Goal: Task Accomplishment & Management: Complete application form

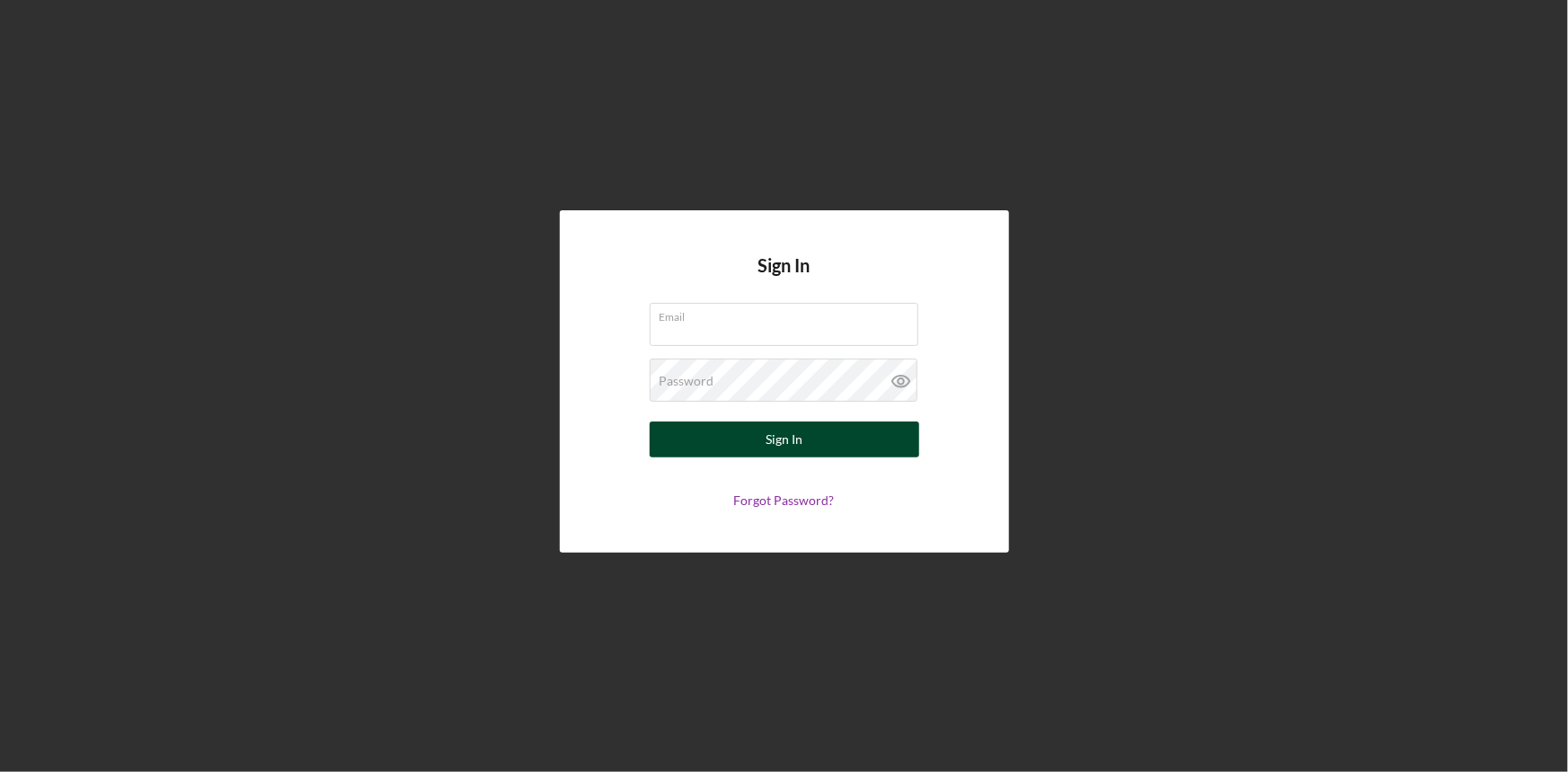
type input "[EMAIL_ADDRESS][DOMAIN_NAME]"
click at [716, 457] on form "Email [EMAIL_ADDRESS][DOMAIN_NAME] Password Sign In Forgot Password?" at bounding box center [784, 406] width 359 height 205
click at [719, 444] on button "Sign In" at bounding box center [784, 439] width 270 height 36
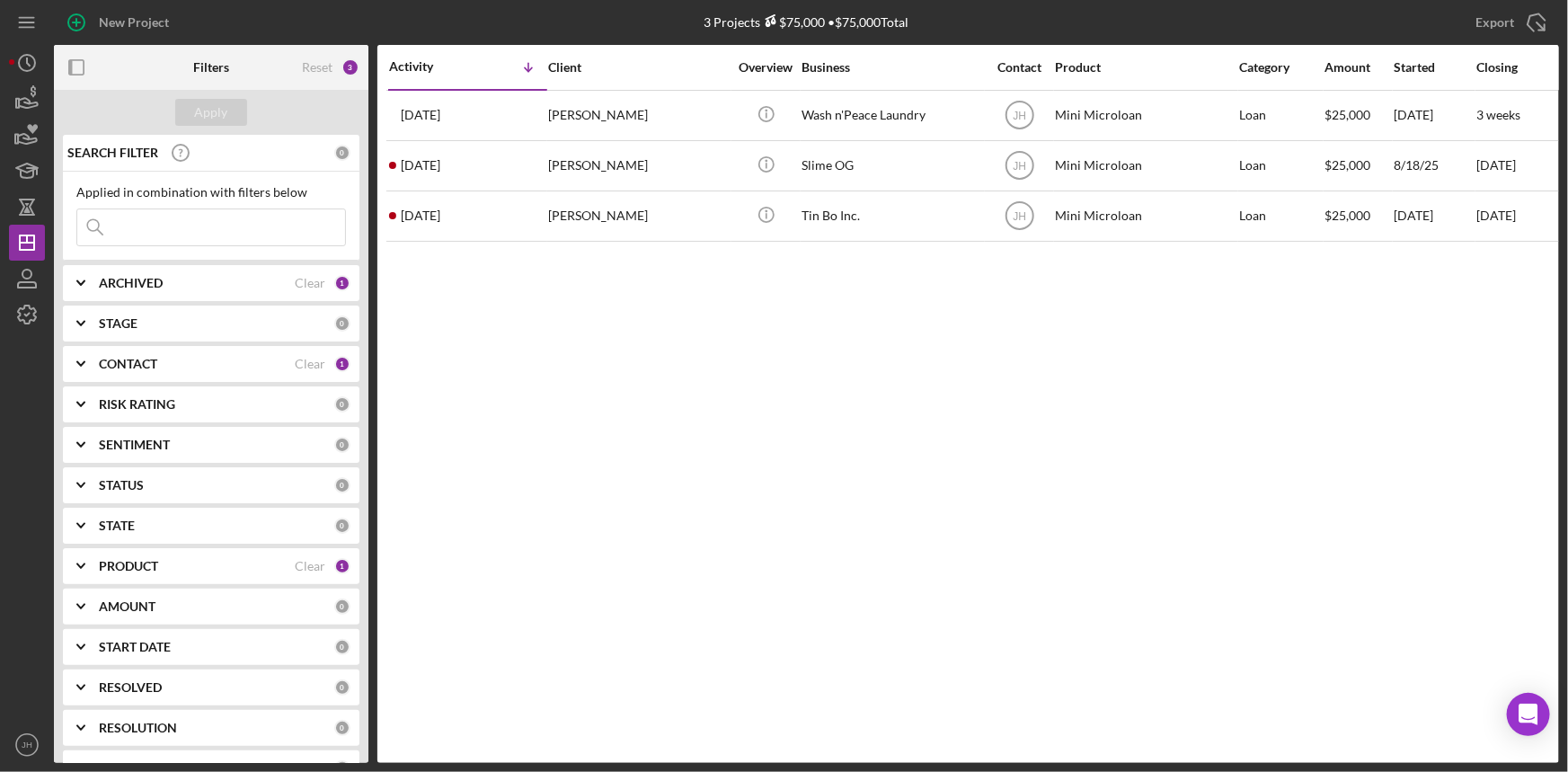
click at [144, 567] on b "PRODUCT" at bounding box center [128, 566] width 59 height 15
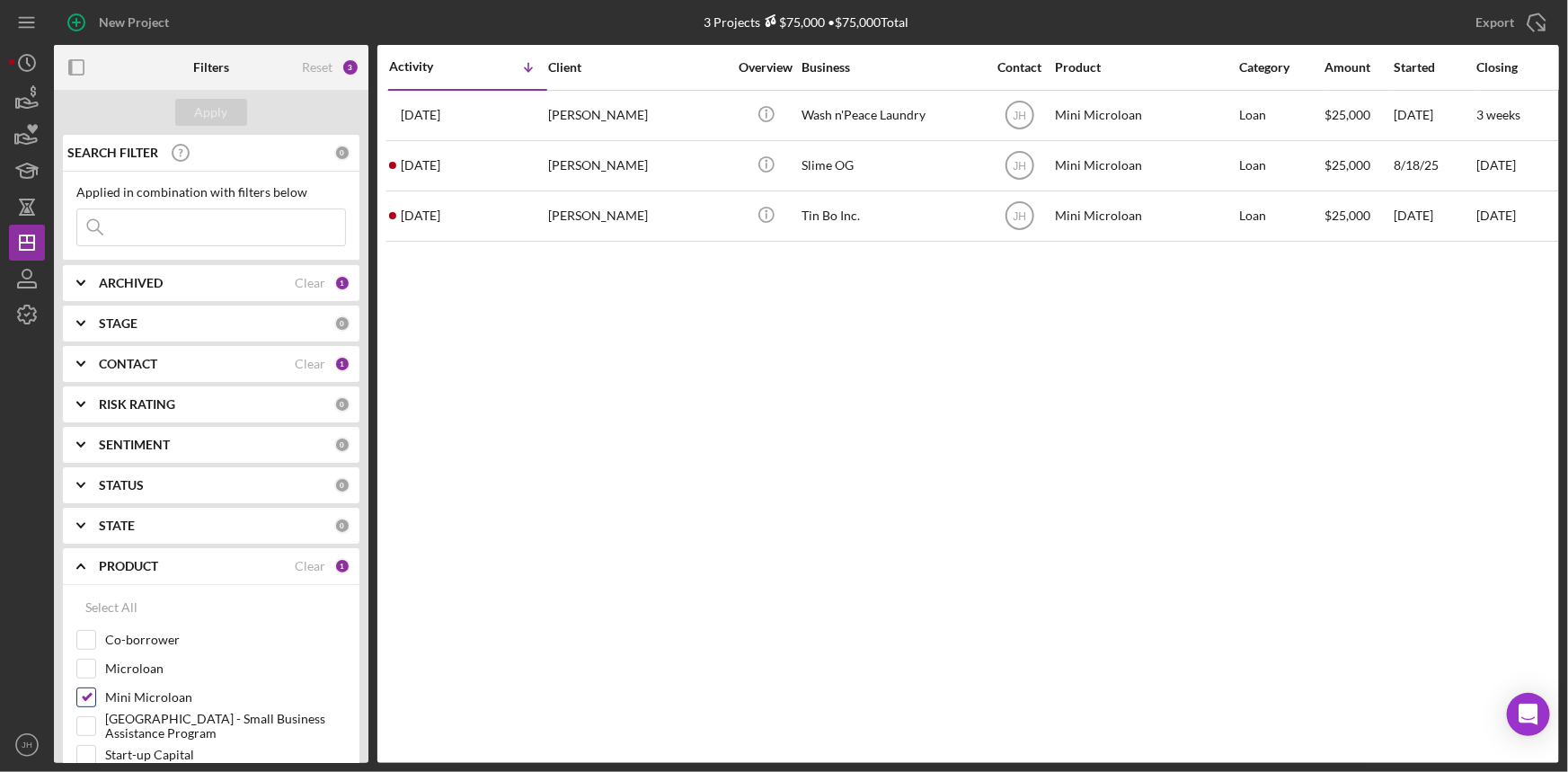
click at [136, 695] on label "Mini Microloan" at bounding box center [225, 697] width 241 height 18
click at [95, 695] on input "Mini Microloan" at bounding box center [86, 697] width 18 height 18
checkbox input "false"
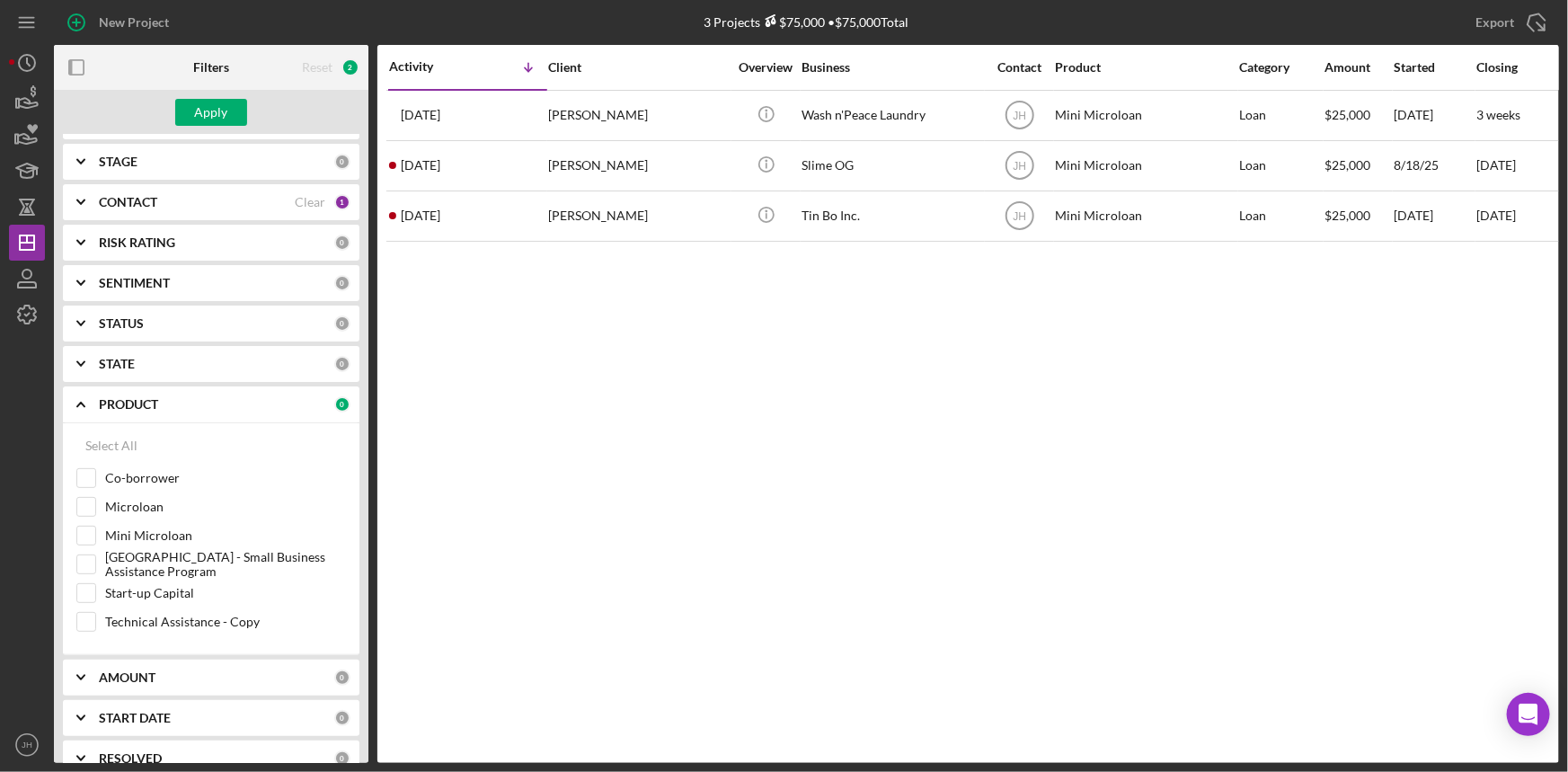
scroll to position [162, 0]
click at [162, 588] on label "Start-up Capital" at bounding box center [225, 592] width 241 height 18
click at [95, 588] on input "Start-up Capital" at bounding box center [86, 592] width 18 height 18
checkbox input "true"
click at [193, 101] on button "Apply" at bounding box center [211, 111] width 72 height 27
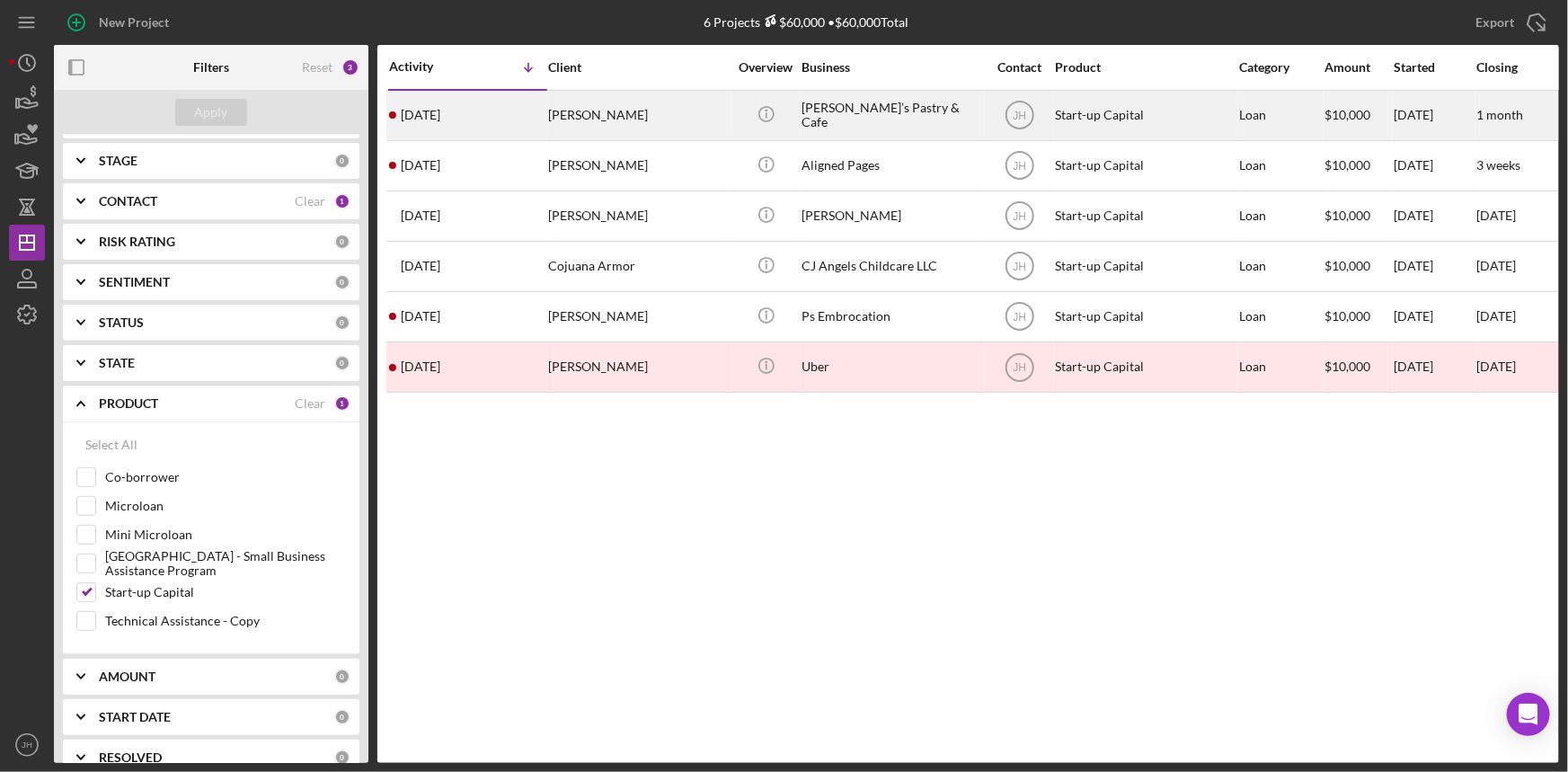
click at [725, 107] on div "[PERSON_NAME]" at bounding box center [638, 115] width 180 height 47
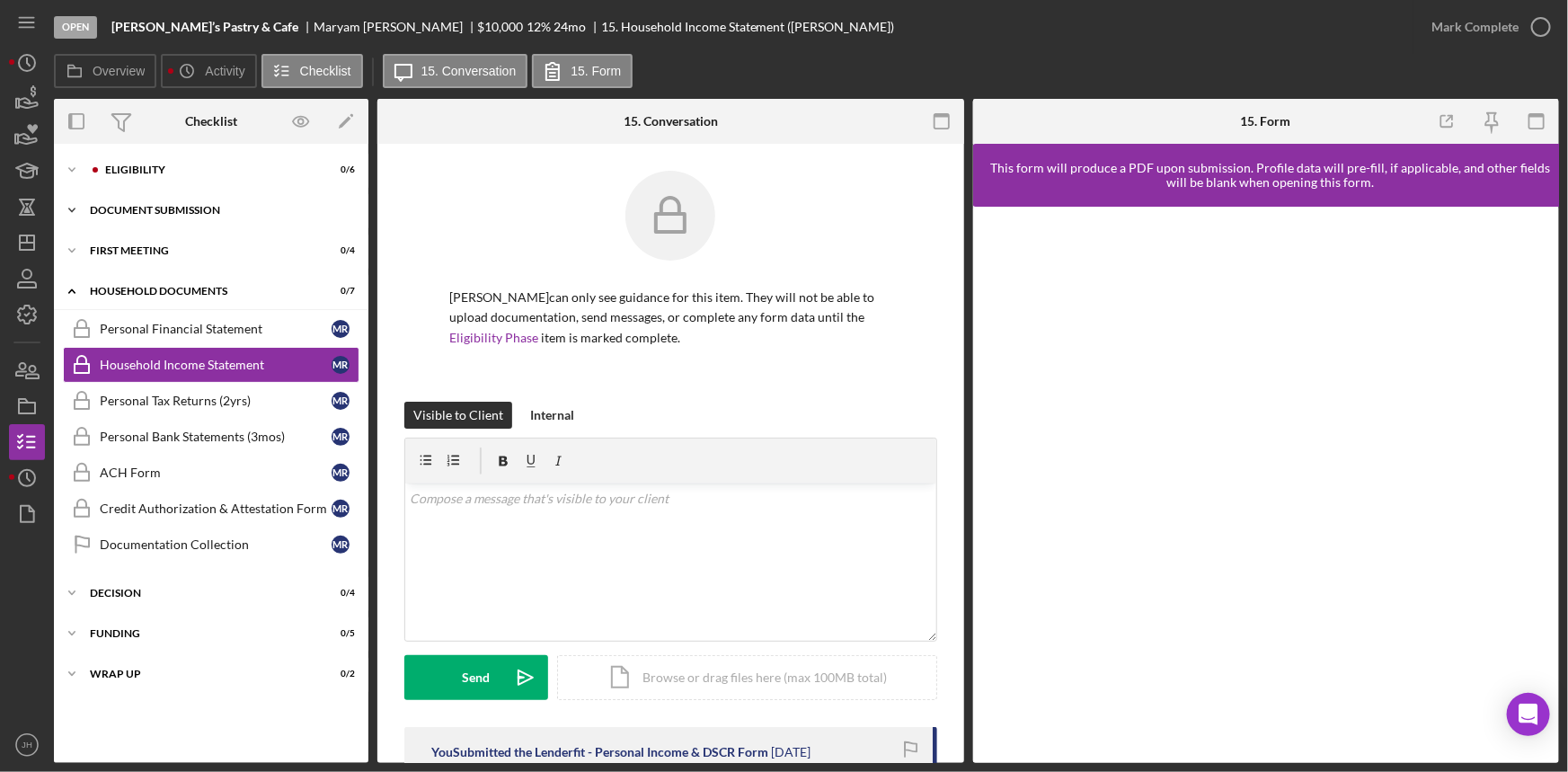
click at [159, 209] on div "Document Submission" at bounding box center [218, 210] width 256 height 11
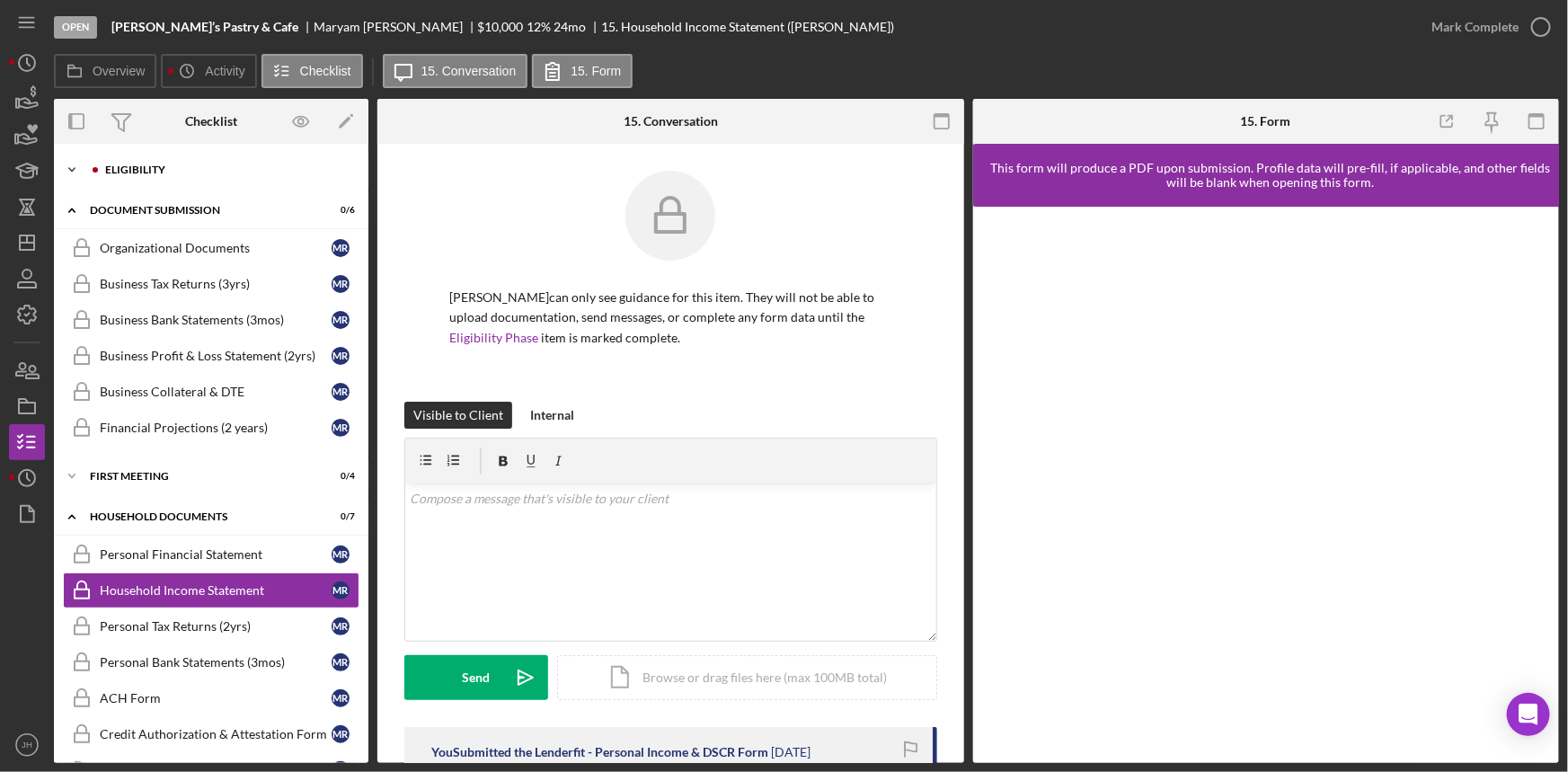
click at [160, 173] on div "Eligibility" at bounding box center [225, 169] width 241 height 11
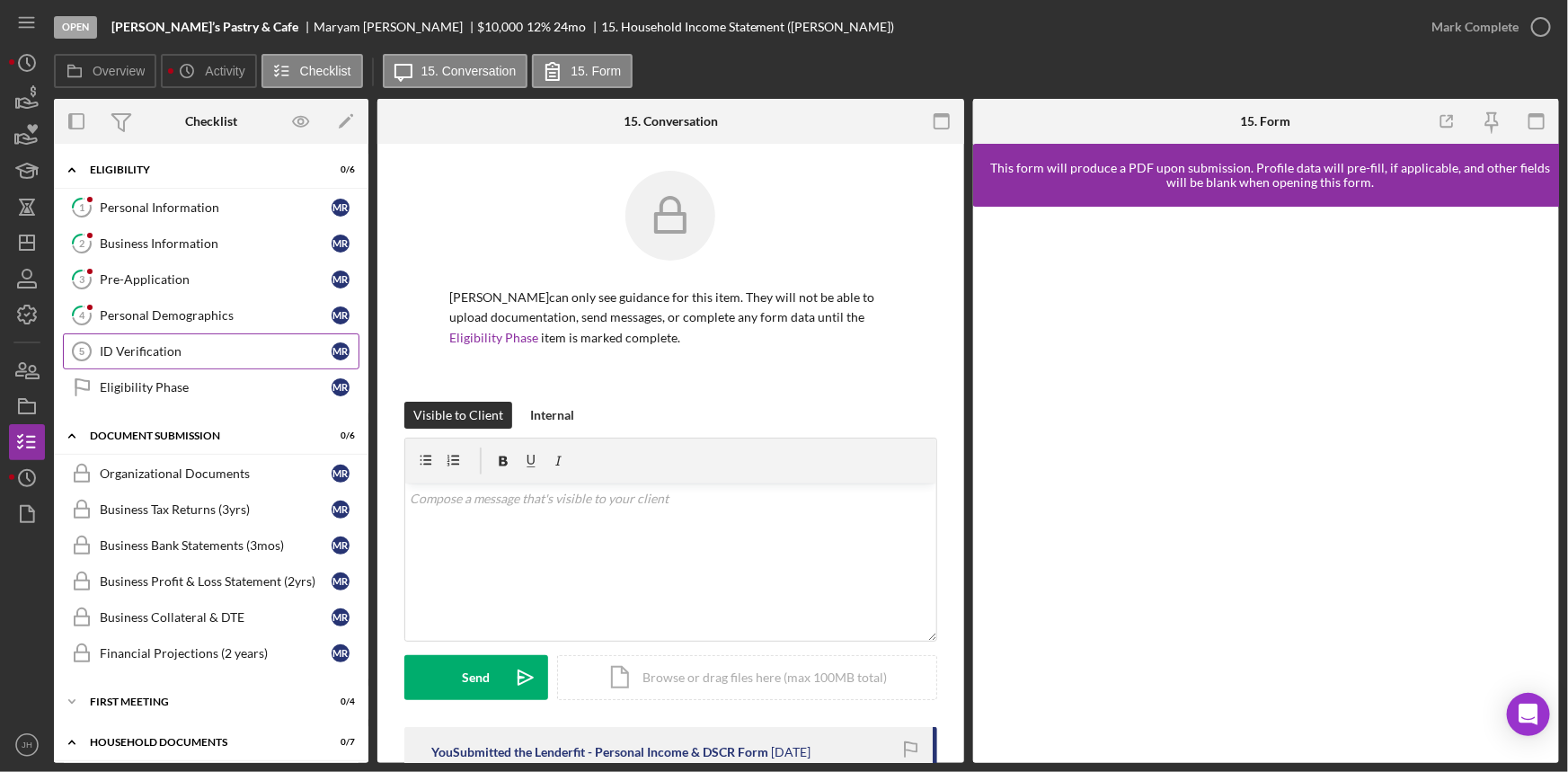
click at [170, 345] on div "ID Verification" at bounding box center [215, 352] width 231 height 15
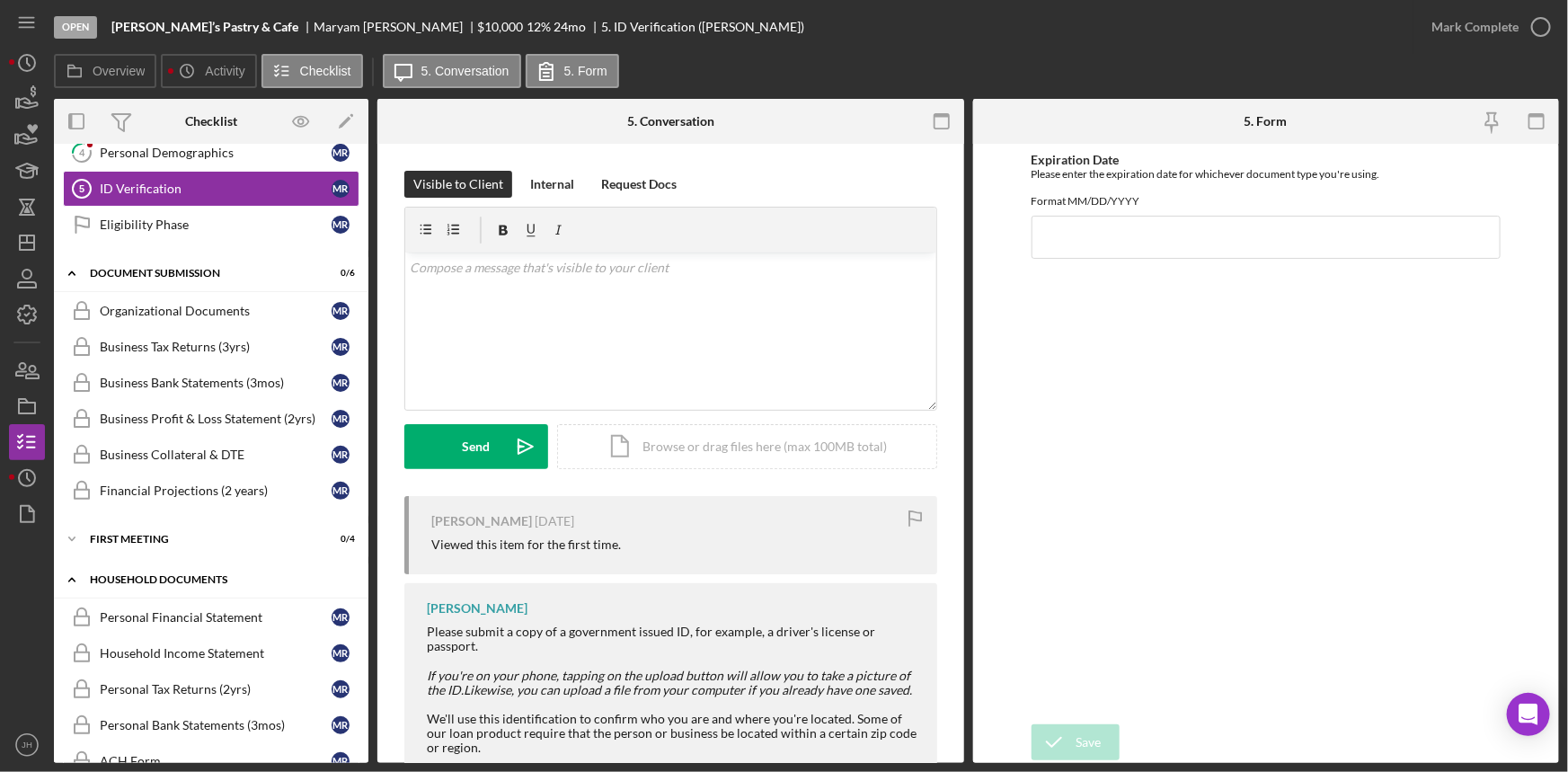
click at [216, 586] on div "Icon/Expander Household Documents 0 / 7" at bounding box center [211, 579] width 314 height 36
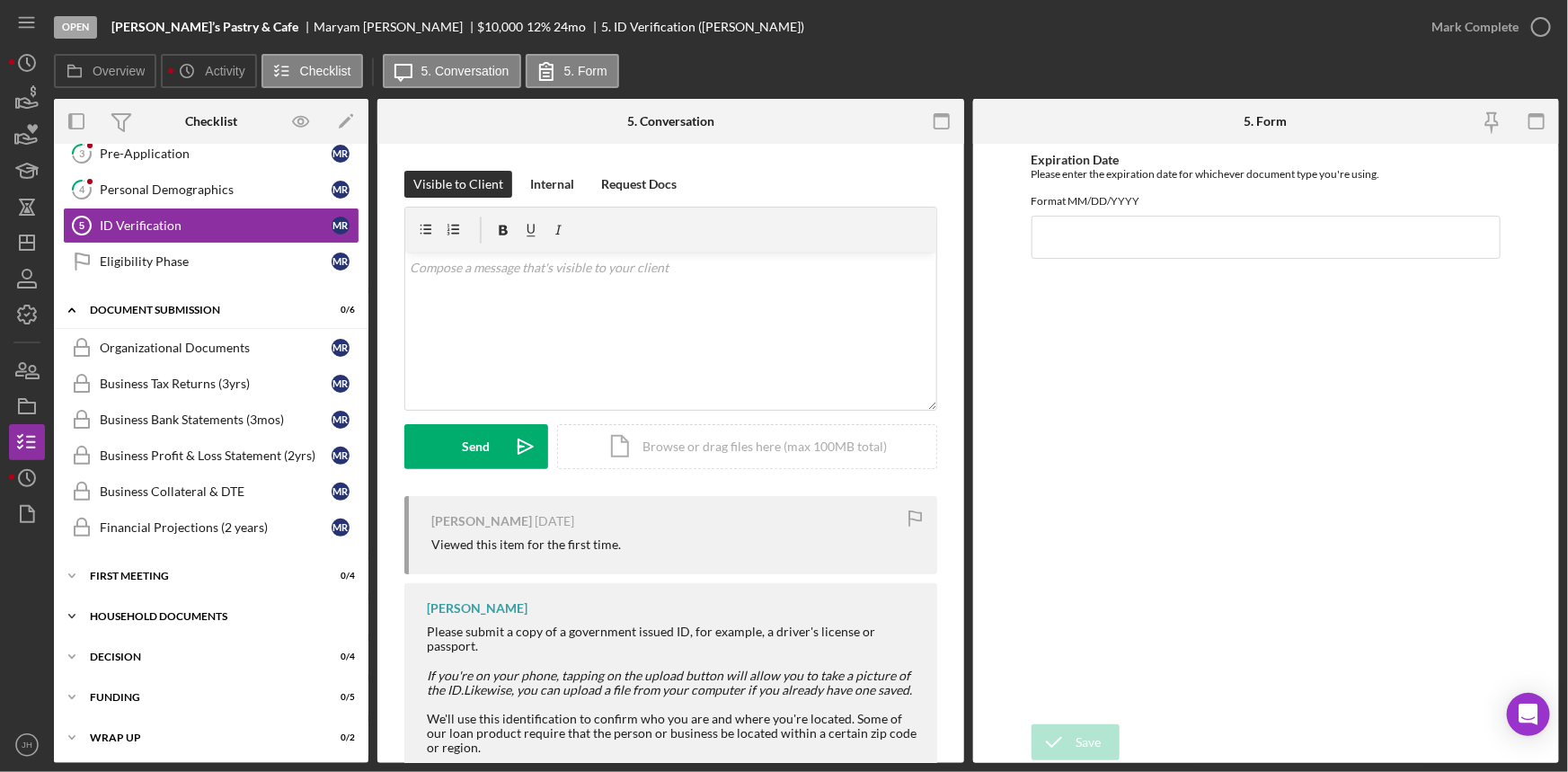
click at [216, 586] on div "Icon/Expander First Meeting 0 / 4" at bounding box center [211, 576] width 314 height 36
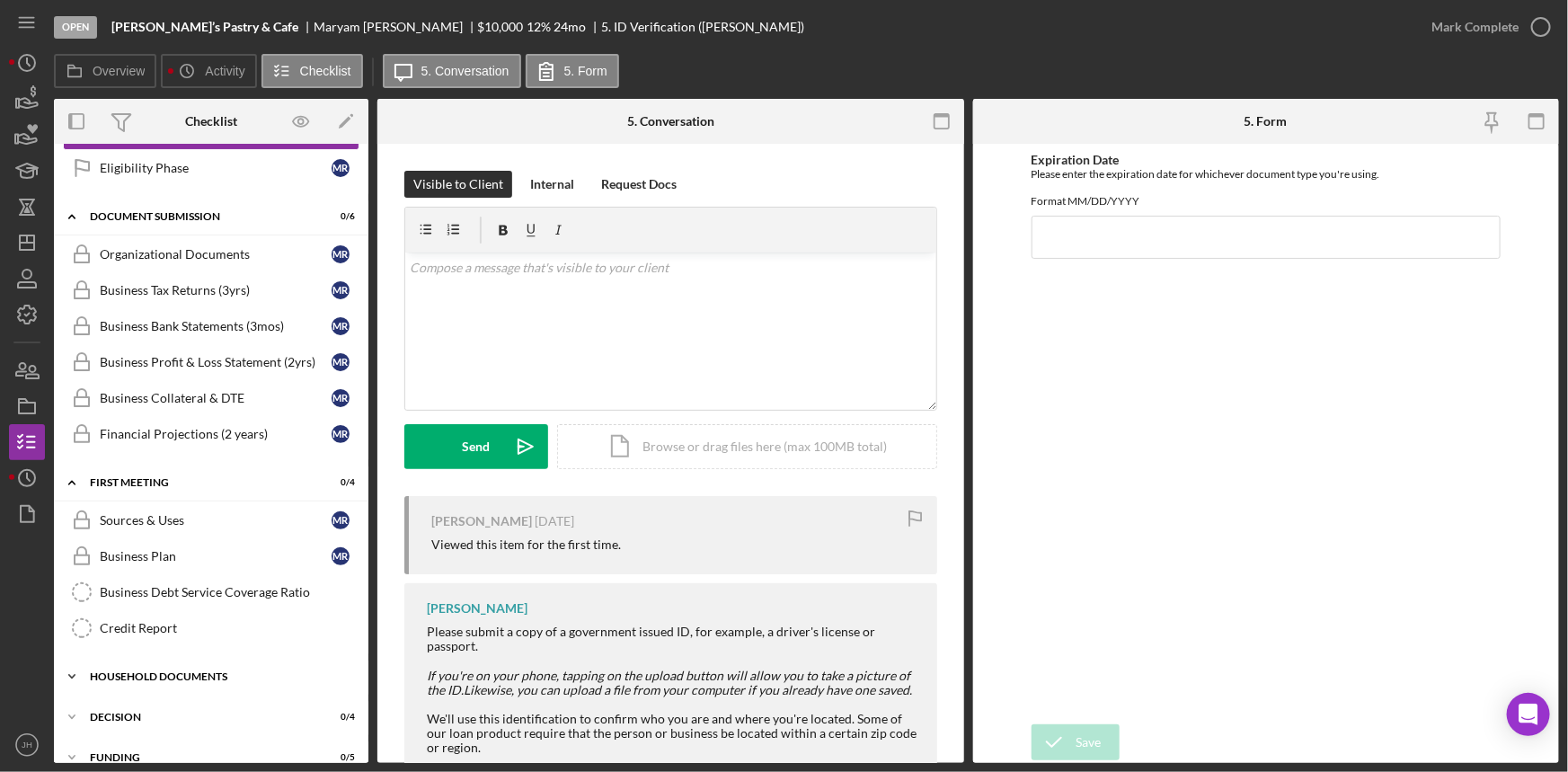
scroll to position [279, 0]
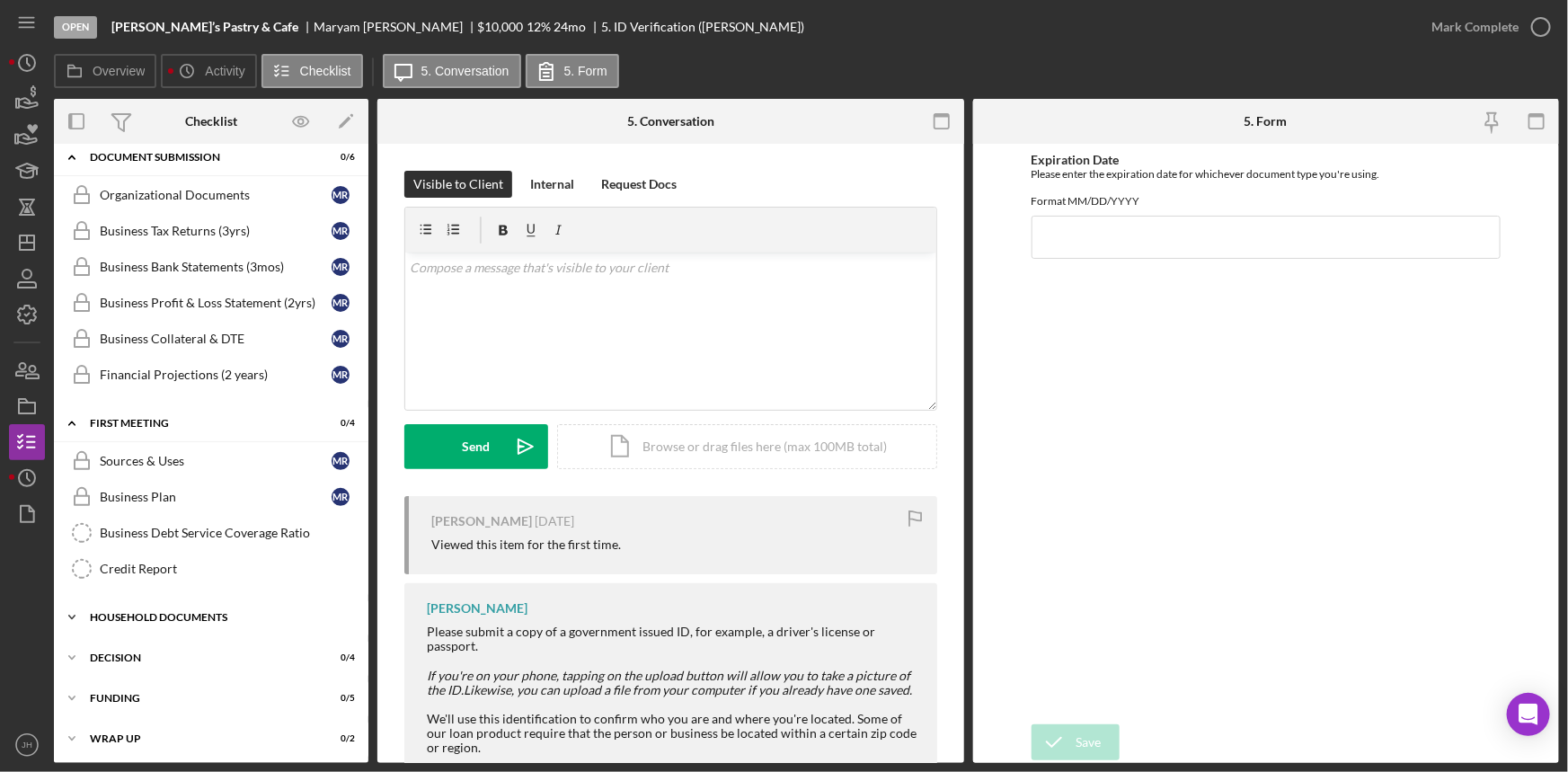
click at [212, 605] on div "Icon/Expander Household Documents 0 / 7" at bounding box center [211, 617] width 314 height 36
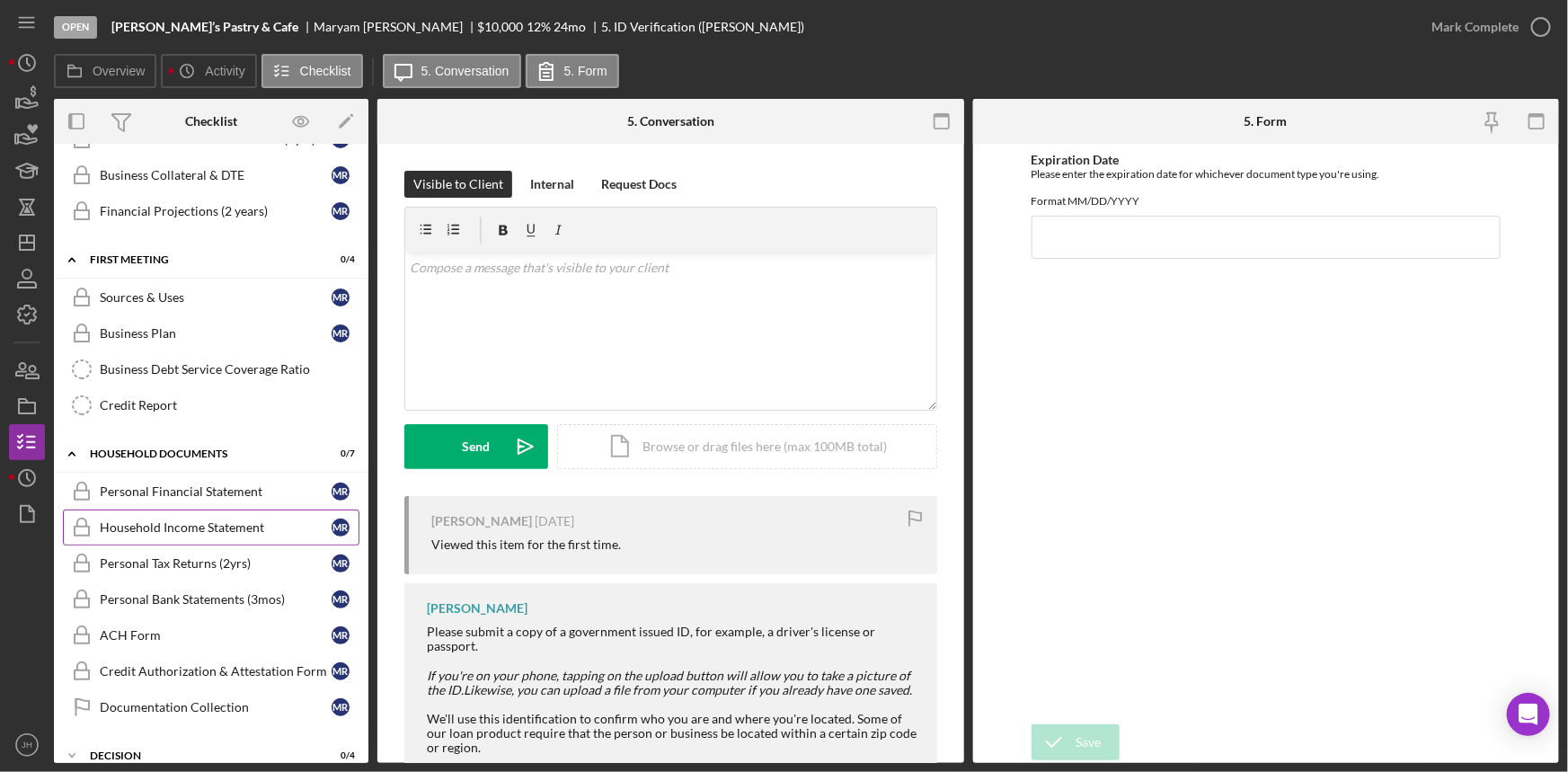
click at [231, 531] on div "Household Income Statement" at bounding box center [215, 527] width 231 height 15
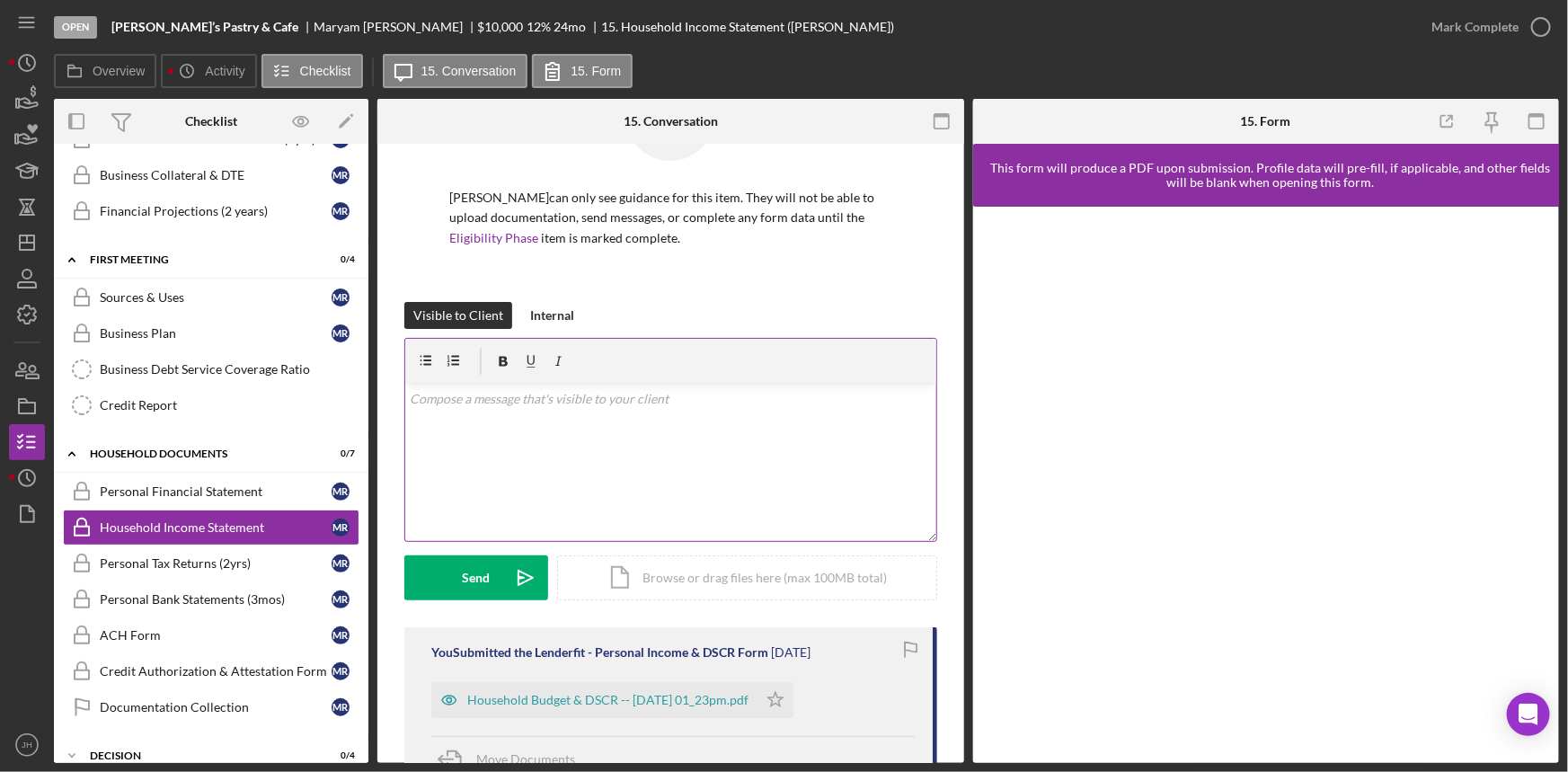
scroll to position [244, 0]
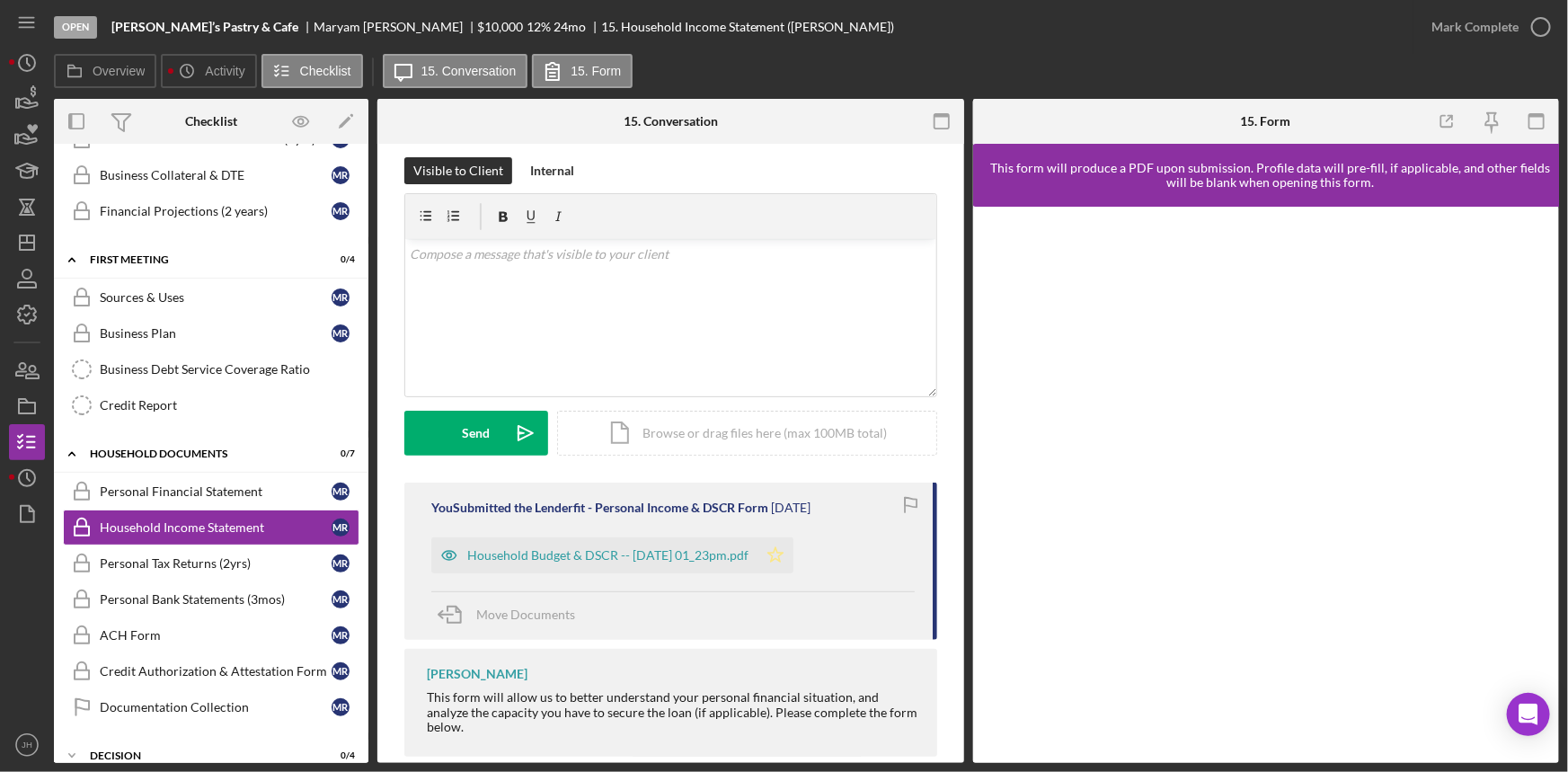
click at [793, 545] on icon "Icon/Star" at bounding box center [775, 555] width 36 height 36
click at [1522, 38] on icon "button" at bounding box center [1540, 28] width 45 height 45
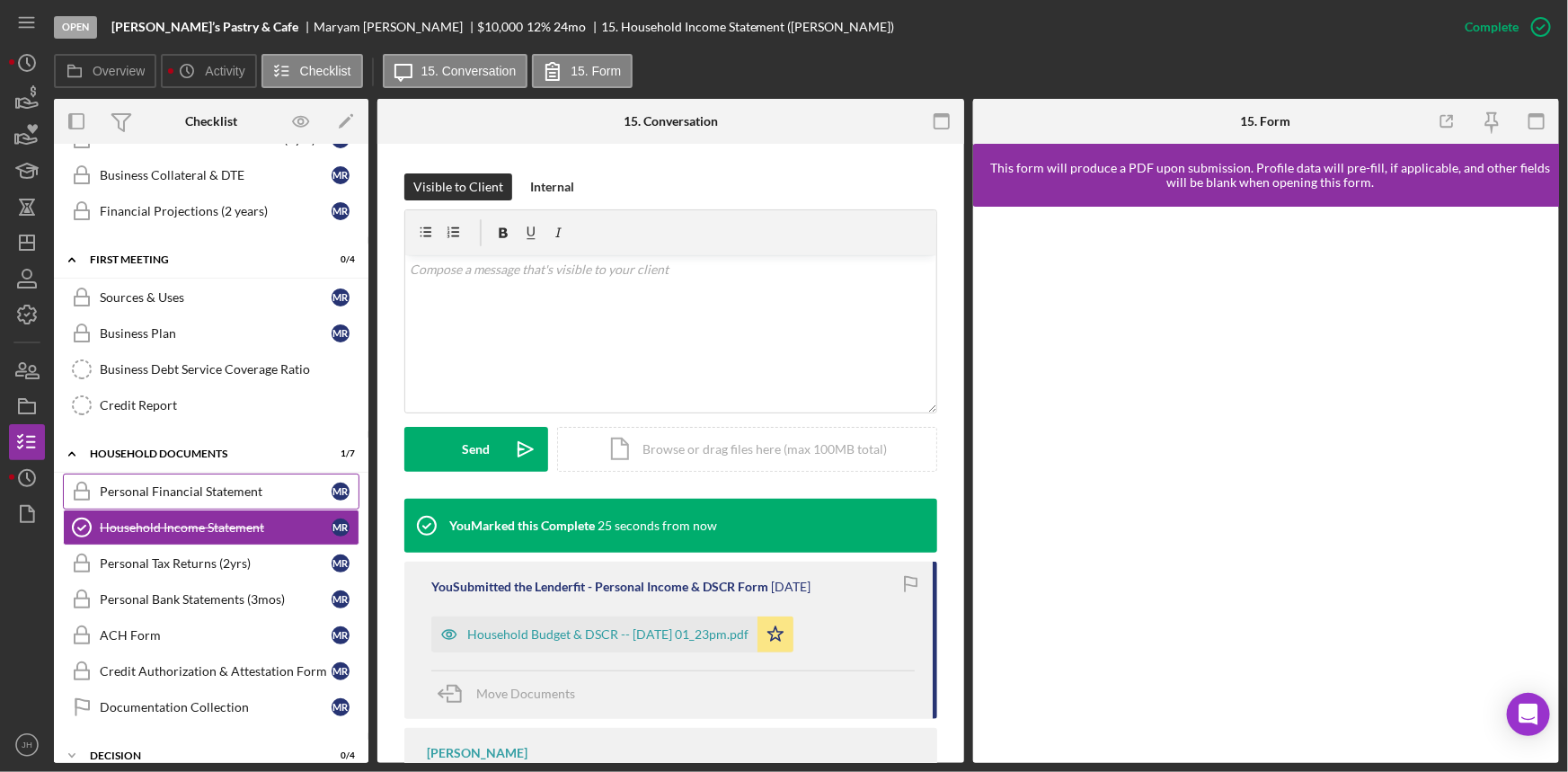
click at [155, 499] on link "Personal Financial Statement Personal Financial Statement M R" at bounding box center [211, 491] width 296 height 36
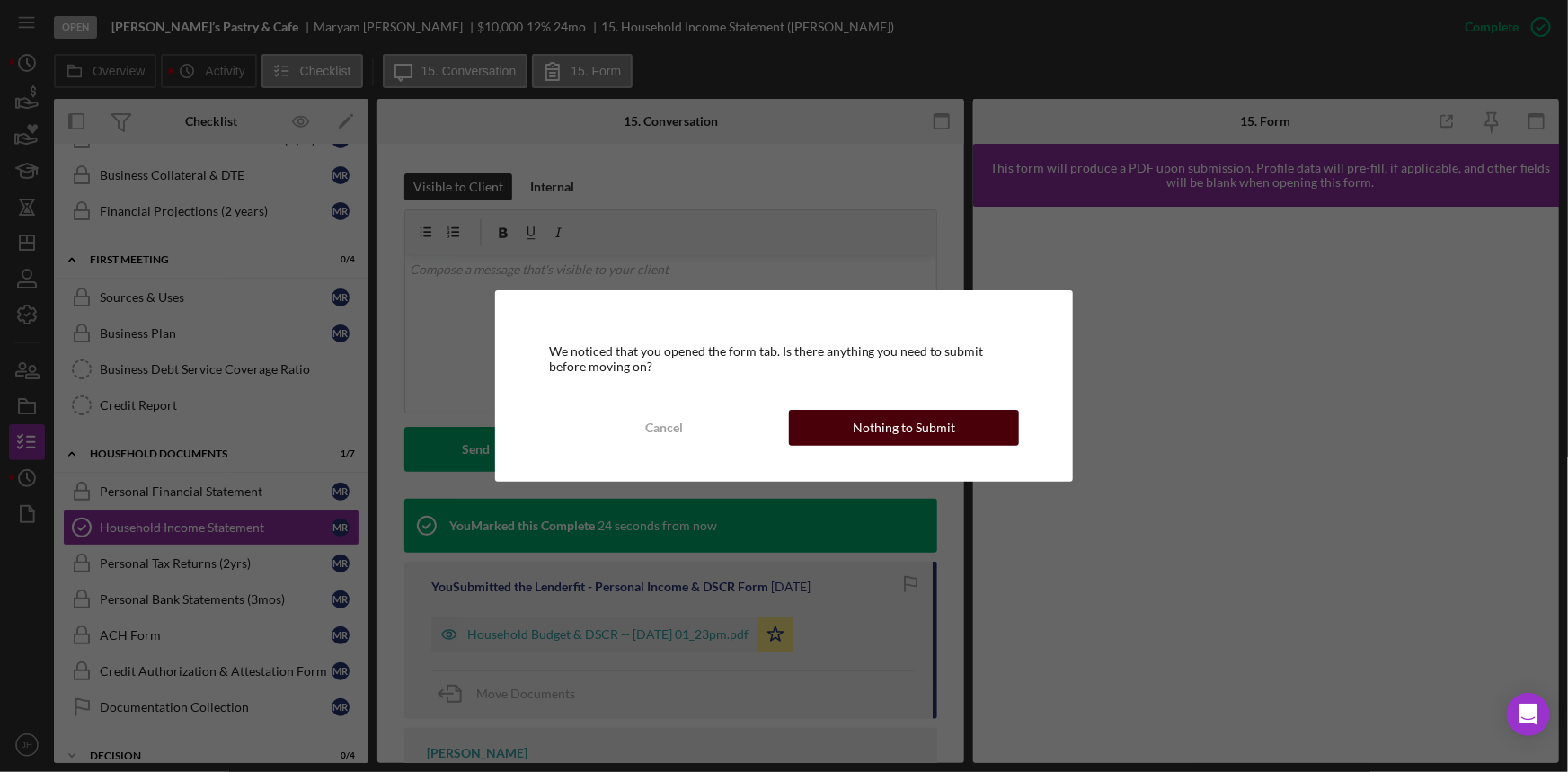
click at [894, 441] on div "Nothing to Submit" at bounding box center [904, 427] width 102 height 36
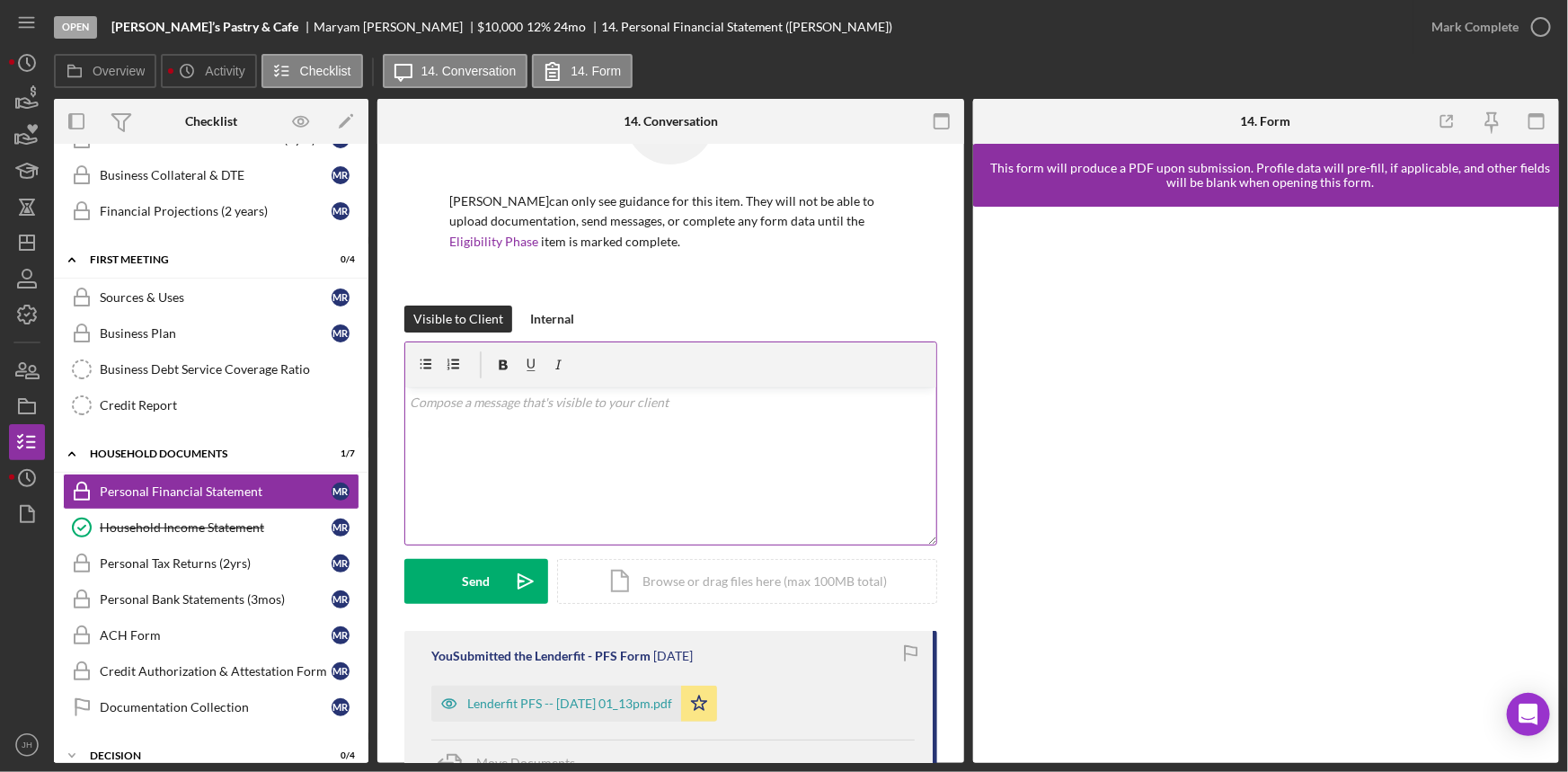
scroll to position [259, 0]
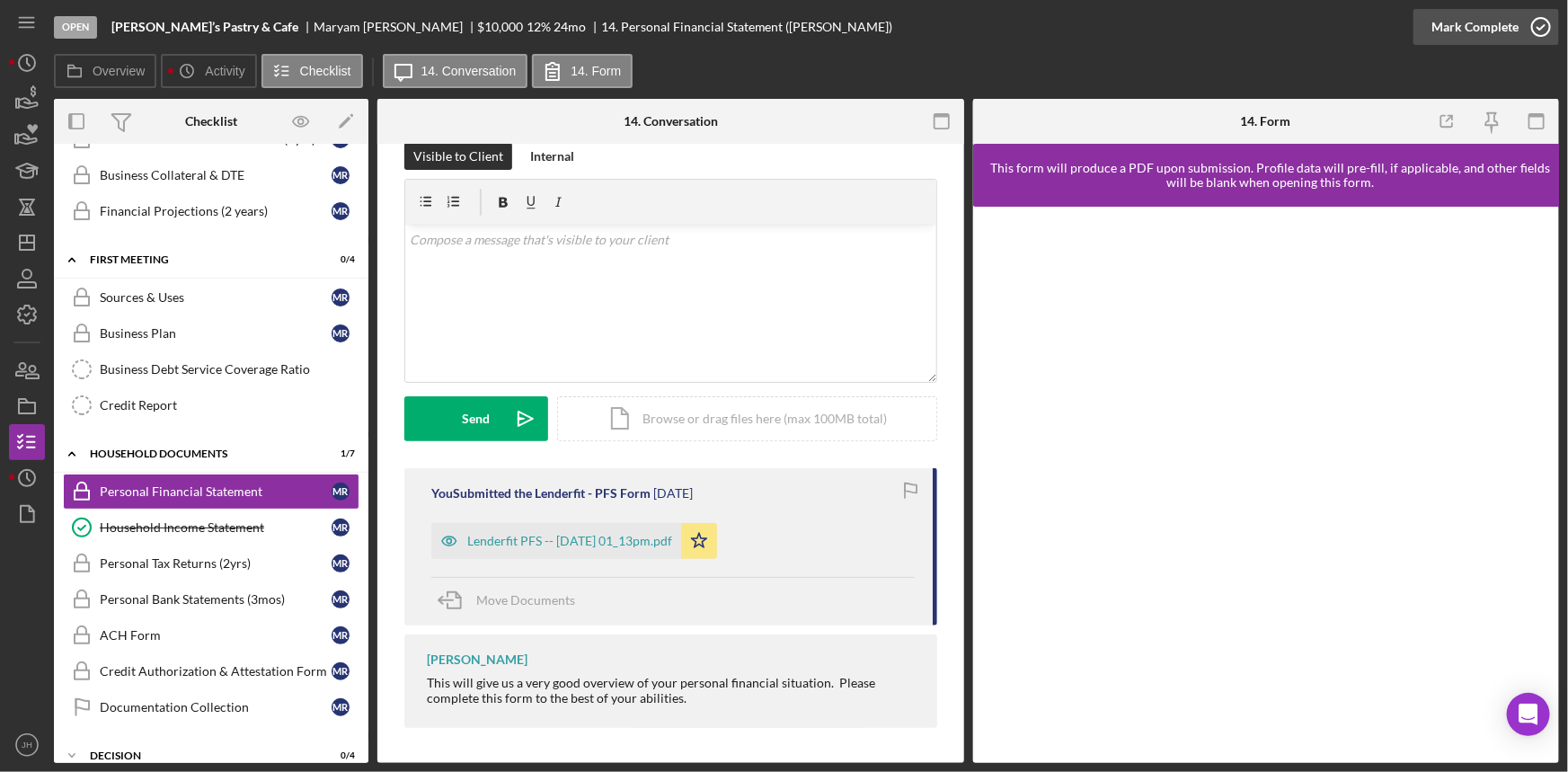
click at [1543, 15] on icon "button" at bounding box center [1540, 28] width 45 height 45
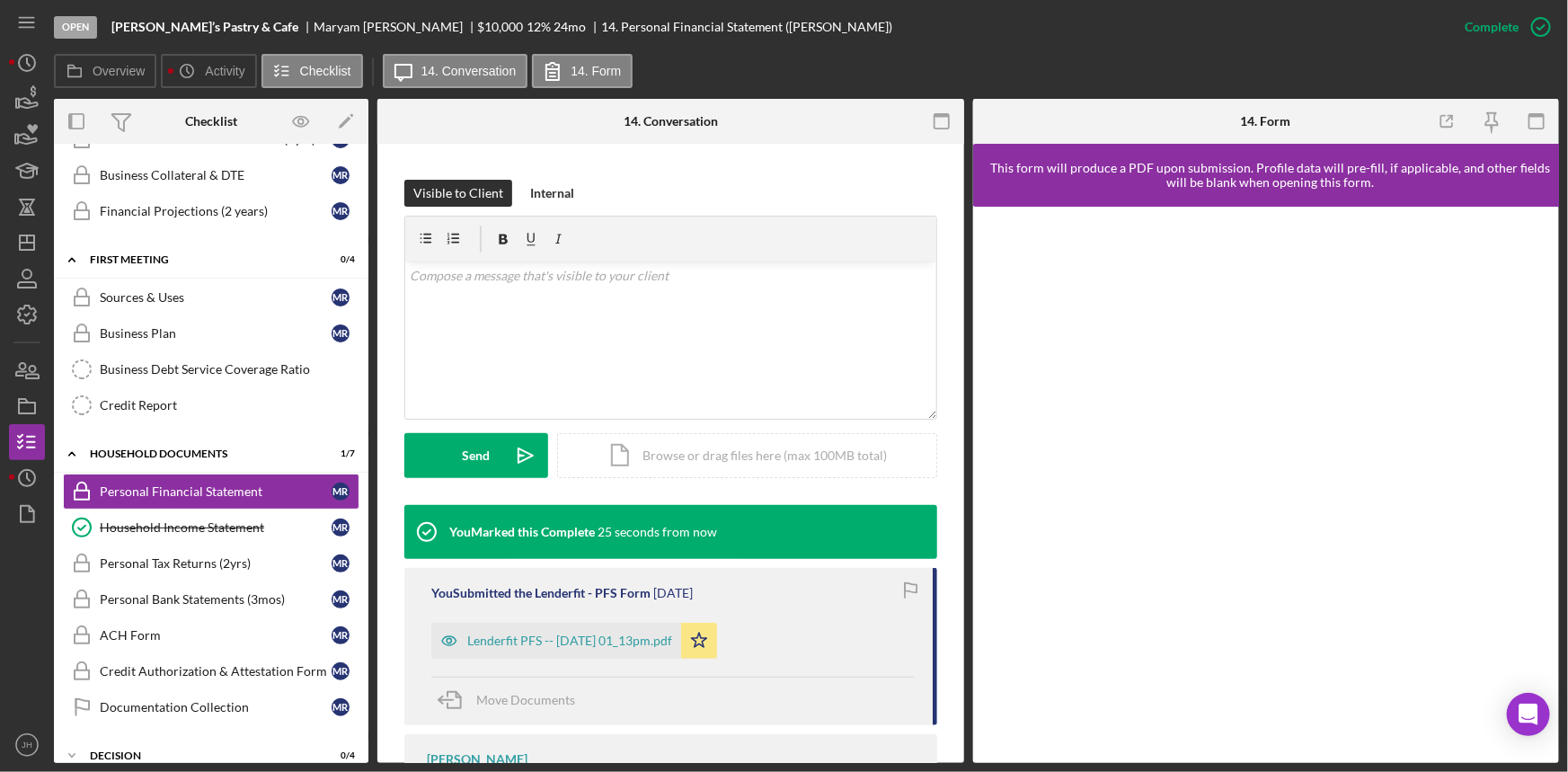
scroll to position [274, 0]
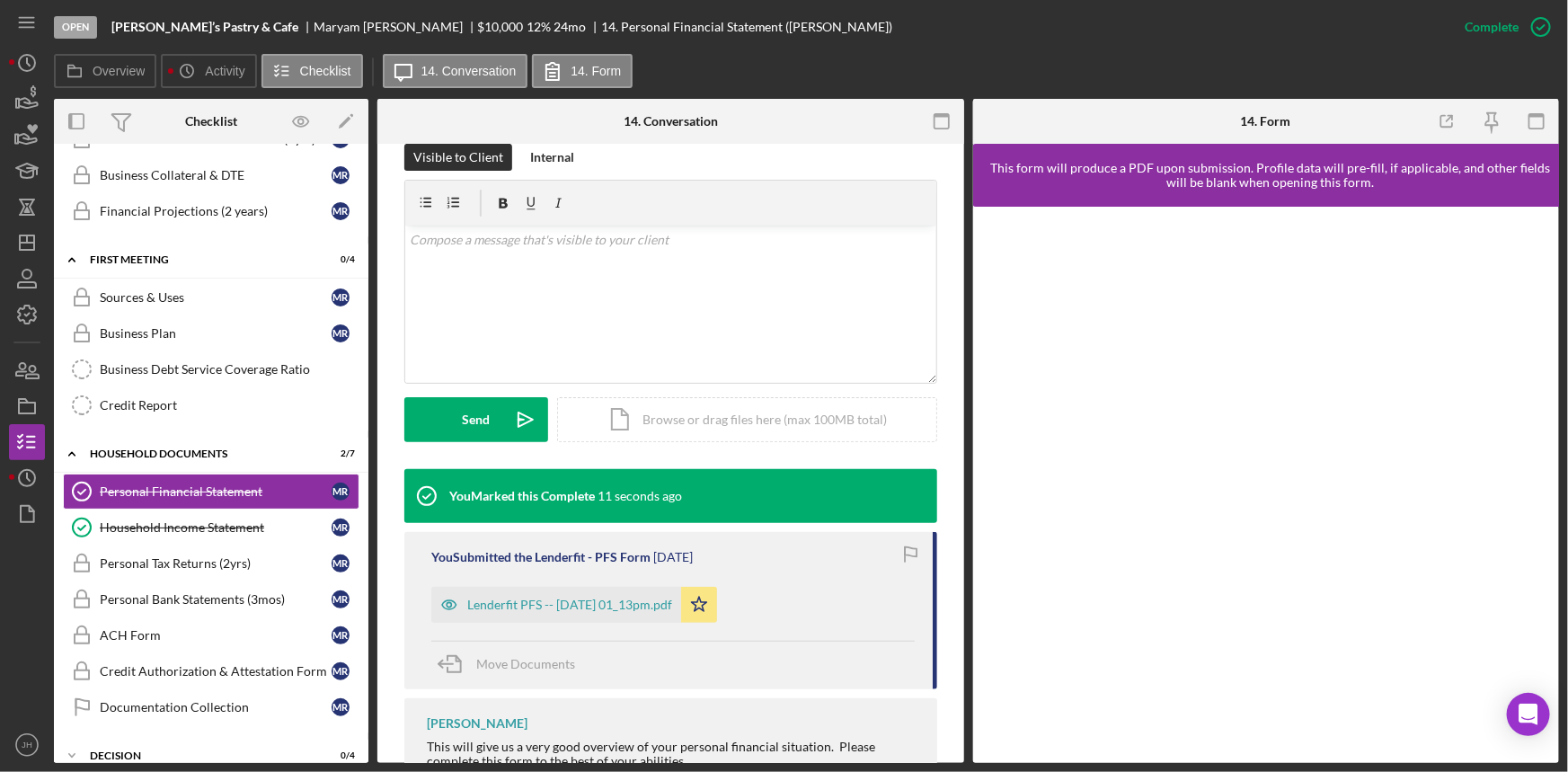
click at [863, 655] on div "Move Documents" at bounding box center [672, 665] width 483 height 48
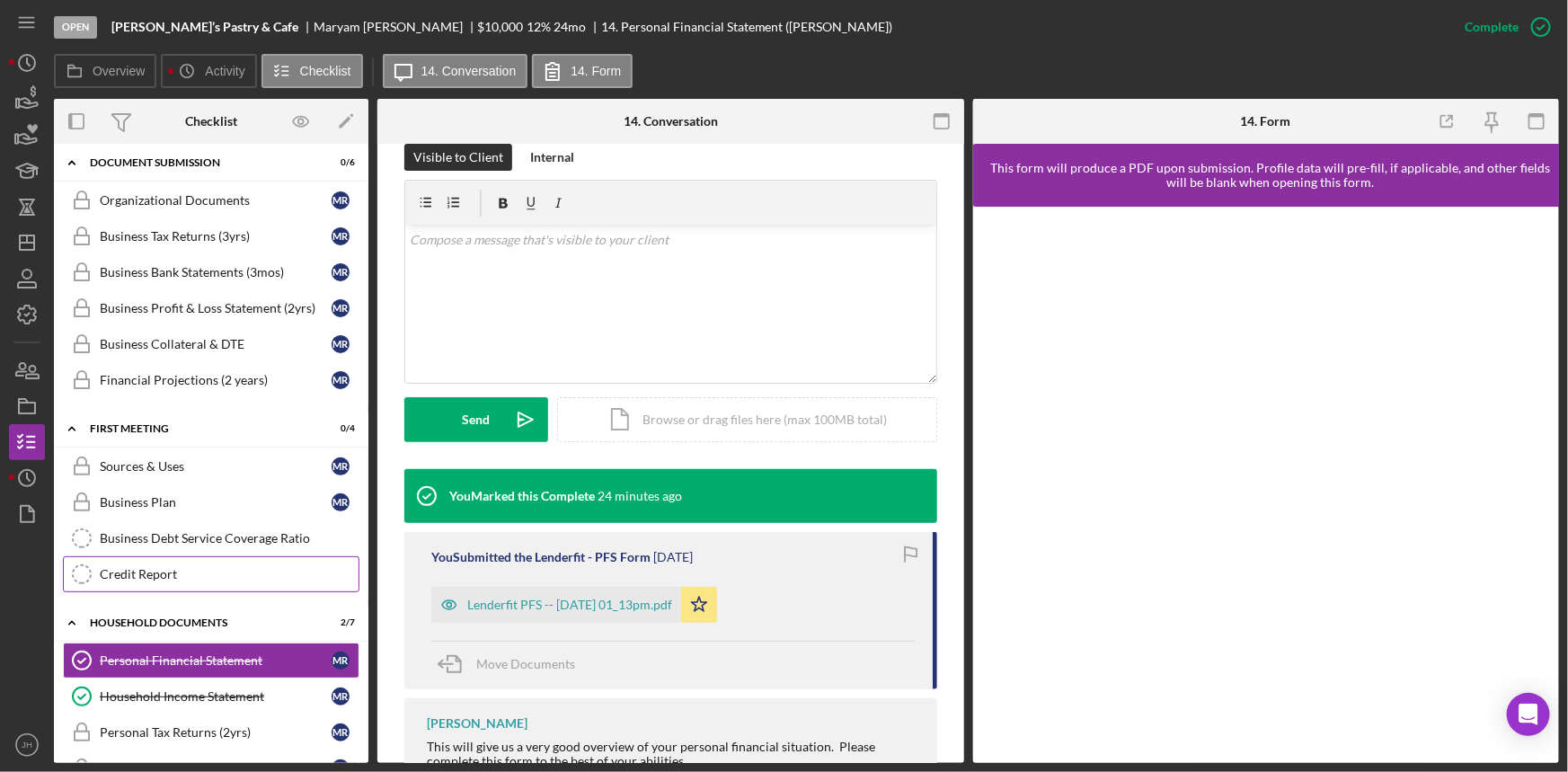
scroll to position [0, 0]
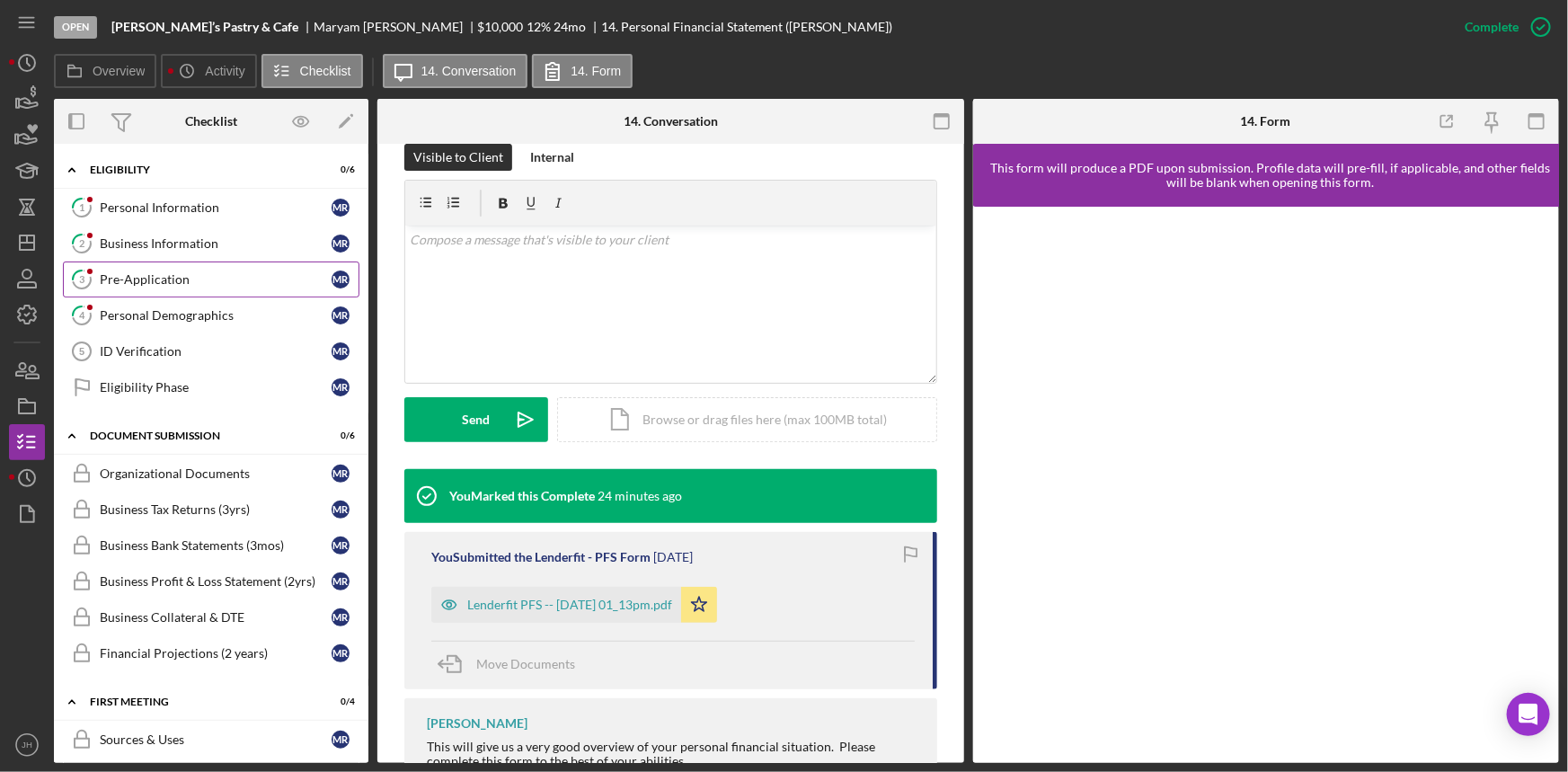
click at [231, 273] on div "Pre-Application" at bounding box center [215, 280] width 231 height 15
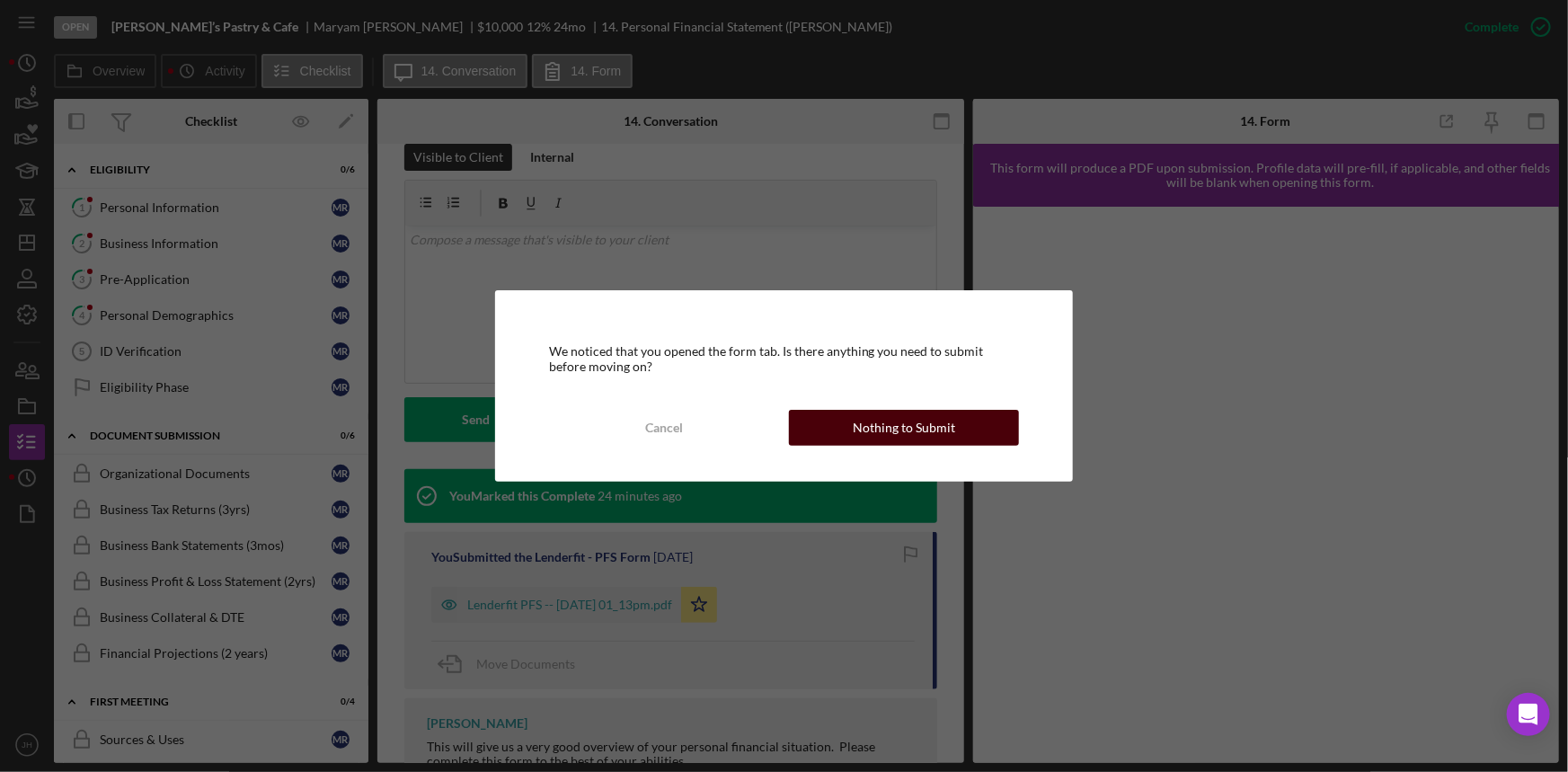
click at [974, 440] on button "Nothing to Submit" at bounding box center [904, 427] width 231 height 36
